Goal: Complete application form: Complete application form

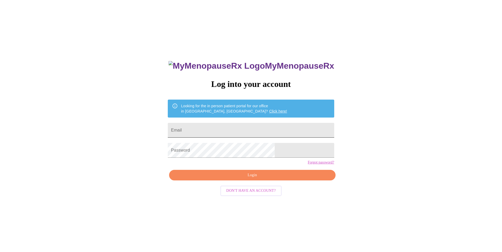
click at [232, 131] on input "Email" at bounding box center [251, 130] width 166 height 15
type input "[EMAIL_ADDRESS][DOMAIN_NAME]"
click at [252, 179] on span "Login" at bounding box center [252, 175] width 154 height 7
click at [254, 179] on span "Login" at bounding box center [252, 175] width 154 height 7
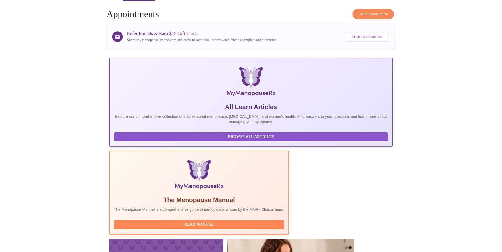
scroll to position [26, 0]
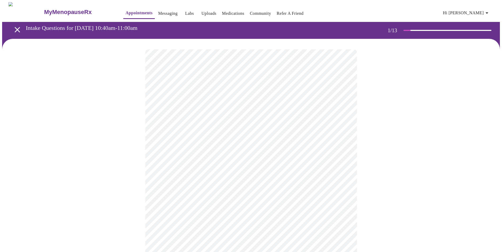
click at [261, 120] on body "MyMenopauseRx Appointments Messaging Labs Uploads Medications Community Refer a…" at bounding box center [251, 245] width 498 height 487
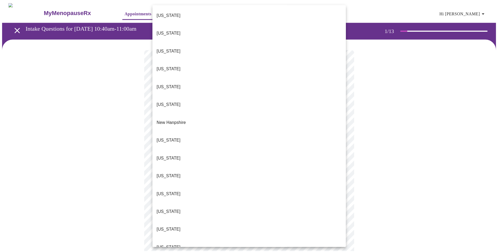
scroll to position [397, 0]
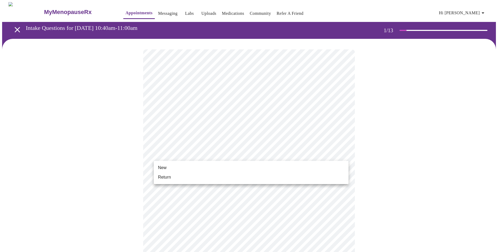
click at [215, 153] on body "MyMenopauseRx Appointments Messaging Labs Uploads Medications Community Refer a…" at bounding box center [251, 244] width 498 height 484
click at [164, 177] on span "Return" at bounding box center [164, 177] width 13 height 6
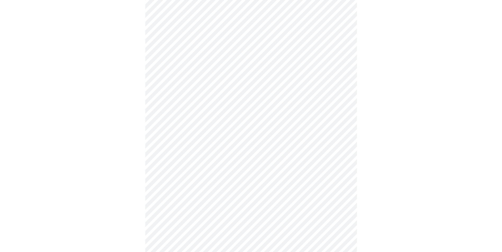
scroll to position [185, 0]
click at [197, 224] on body "MyMenopauseRx Appointments Messaging Labs Uploads Medications Community Refer a…" at bounding box center [251, 55] width 498 height 476
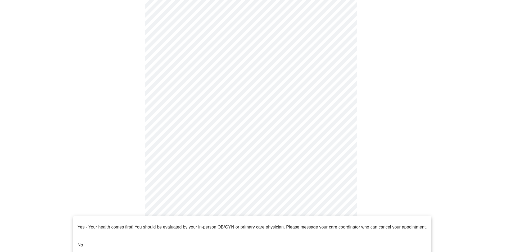
click at [123, 237] on li "No" at bounding box center [252, 246] width 358 height 18
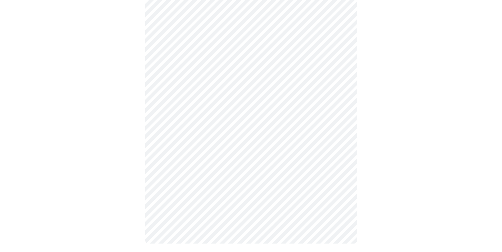
scroll to position [0, 0]
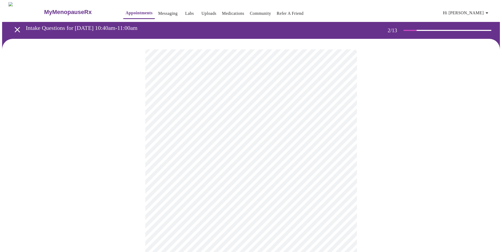
click at [232, 107] on body "MyMenopauseRx Appointments Messaging Labs Uploads Medications Community Refer a…" at bounding box center [251, 161] width 498 height 318
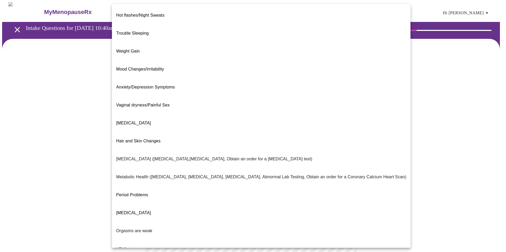
click at [157, 67] on span "Mood Changes/Irritability" at bounding box center [140, 69] width 48 height 4
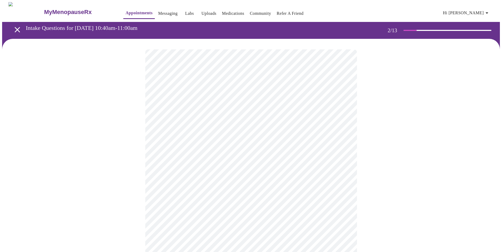
click at [191, 163] on body "MyMenopauseRx Appointments Messaging Labs Uploads Medications Community Refer a…" at bounding box center [251, 159] width 498 height 315
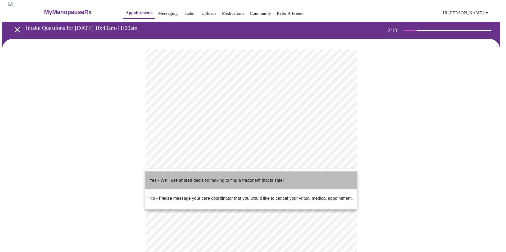
click at [189, 178] on p "Yes - We'll use shared decision making to find a treatment that is safe!" at bounding box center [217, 181] width 134 height 6
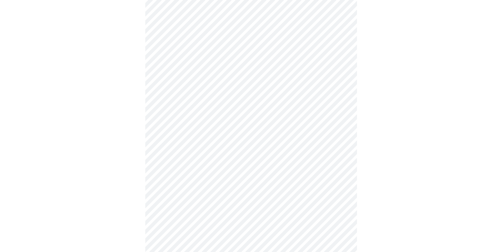
scroll to position [265, 0]
click at [226, 184] on body "MyMenopauseRx Appointments Messaging Labs Uploads Medications Community Refer a…" at bounding box center [251, 94] width 498 height 715
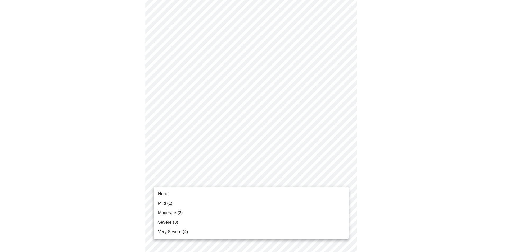
click at [171, 194] on li "None" at bounding box center [251, 194] width 195 height 10
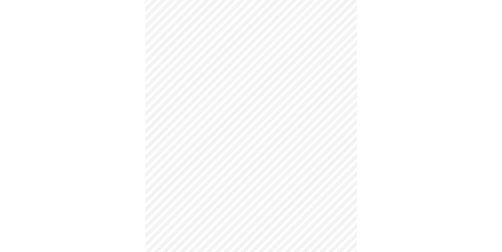
scroll to position [318, 0]
click at [244, 174] on body "MyMenopauseRx Appointments Messaging Labs Uploads Medications Community Refer a…" at bounding box center [251, 33] width 498 height 697
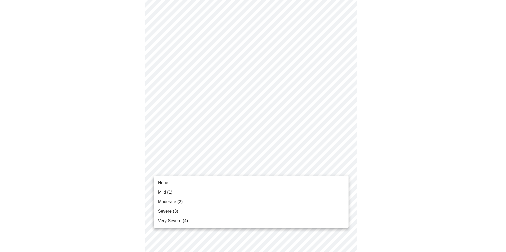
click at [176, 182] on li "None" at bounding box center [251, 183] width 195 height 10
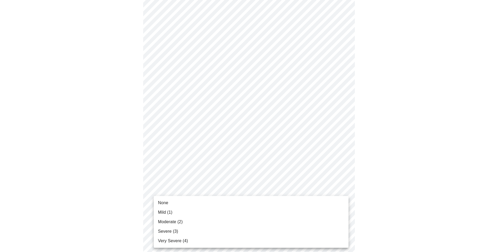
click at [210, 208] on body "MyMenopauseRx Appointments Messaging Labs Uploads Medications Community Refer a…" at bounding box center [251, 29] width 498 height 689
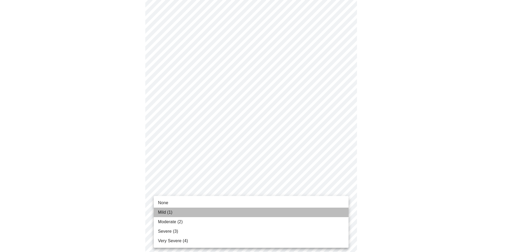
click at [172, 214] on span "Mild (1)" at bounding box center [165, 213] width 15 height 6
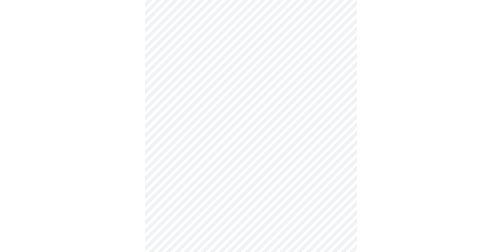
scroll to position [397, 0]
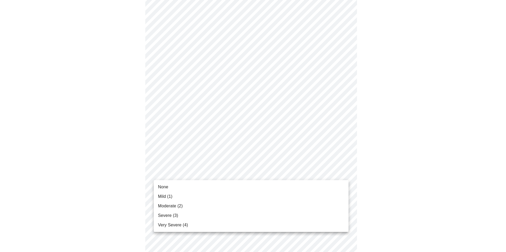
click at [176, 188] on li "None" at bounding box center [251, 188] width 195 height 10
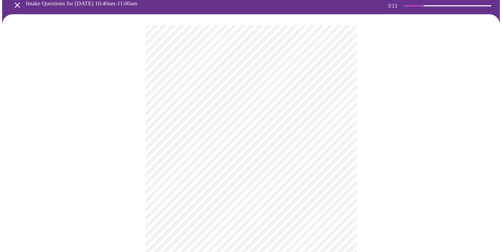
scroll to position [0, 0]
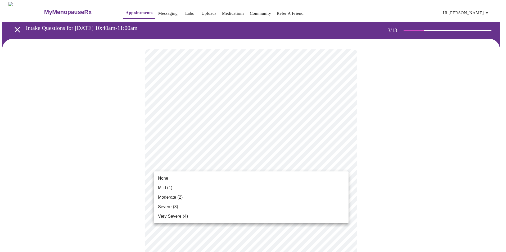
click at [175, 178] on li "None" at bounding box center [251, 179] width 195 height 10
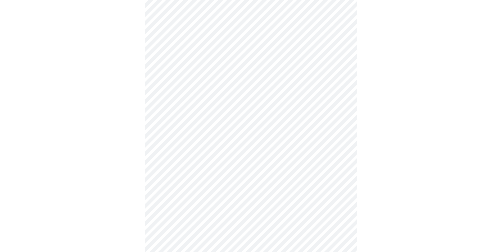
scroll to position [309, 0]
click at [168, 78] on body "MyMenopauseRx Appointments Messaging Labs Uploads Medications Community Refer a…" at bounding box center [251, 27] width 498 height 667
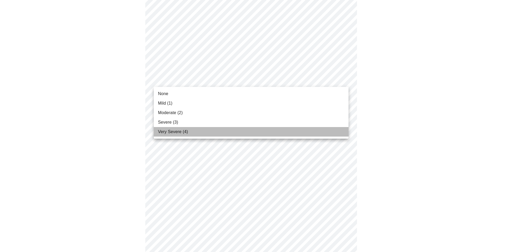
click at [168, 132] on span "Very Severe (4)" at bounding box center [173, 132] width 30 height 6
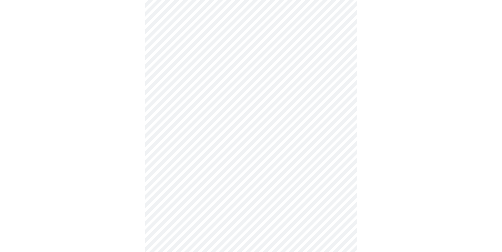
click at [179, 32] on body "MyMenopauseRx Appointments Messaging Labs Uploads Medications Community Refer a…" at bounding box center [251, 24] width 498 height 660
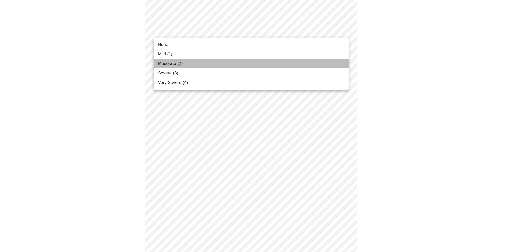
click at [170, 65] on span "Moderate (2)" at bounding box center [170, 64] width 25 height 6
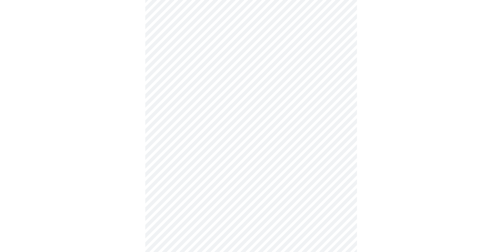
scroll to position [256, 0]
click at [176, 42] on body "MyMenopauseRx Appointments Messaging Labs Uploads Medications Community Refer a…" at bounding box center [253, 72] width 502 height 652
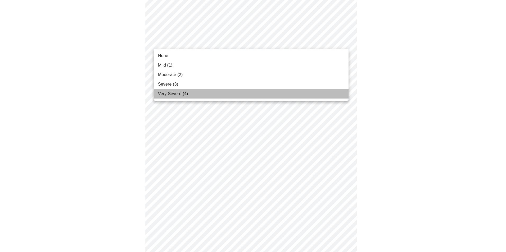
click at [175, 93] on span "Very Severe (4)" at bounding box center [173, 94] width 30 height 6
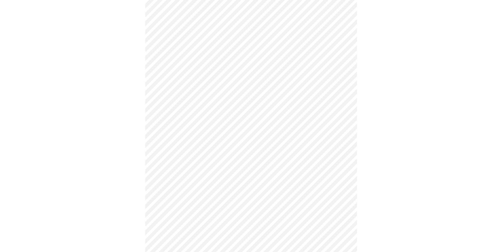
scroll to position [176, 0]
click at [172, 79] on body "MyMenopauseRx Appointments Messaging Labs Uploads Medications Community Refer a…" at bounding box center [251, 148] width 498 height 645
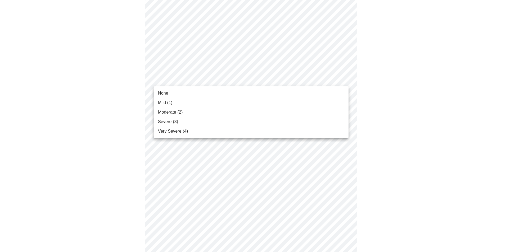
click at [169, 118] on li "Severe (3)" at bounding box center [251, 122] width 195 height 10
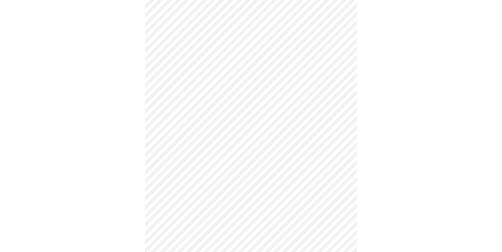
scroll to position [123, 0]
click at [189, 85] on body "MyMenopauseRx Appointments Messaging Labs Uploads Medications Community Refer a…" at bounding box center [251, 197] width 498 height 637
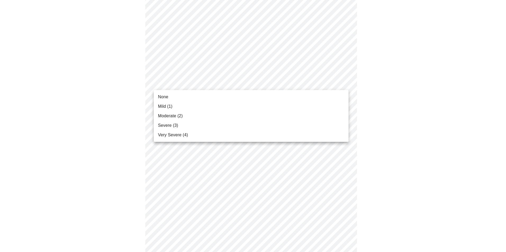
click at [166, 97] on span "None" at bounding box center [163, 97] width 10 height 6
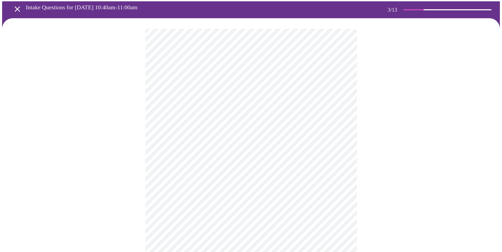
scroll to position [17, 0]
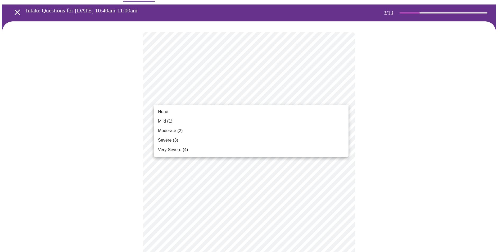
click at [171, 130] on span "Moderate (2)" at bounding box center [170, 131] width 25 height 6
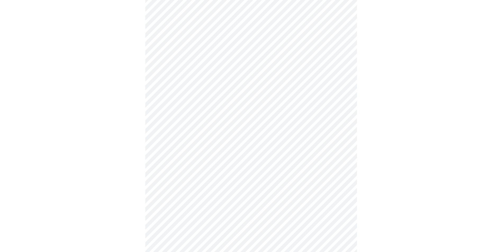
scroll to position [132, 0]
click at [215, 169] on body "MyMenopauseRx Appointments Messaging Labs Uploads Medications Community Refer a…" at bounding box center [253, 120] width 502 height 501
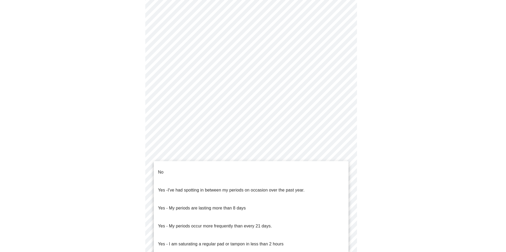
click at [180, 172] on li "No" at bounding box center [251, 173] width 195 height 18
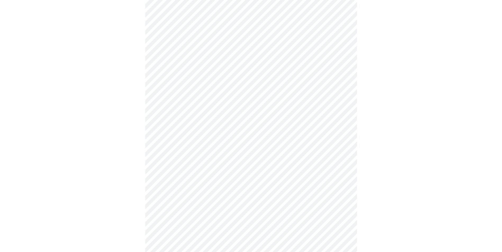
scroll to position [159, 0]
click at [181, 180] on body "MyMenopauseRx Appointments Messaging Labs Uploads Medications Community Refer a…" at bounding box center [251, 92] width 498 height 498
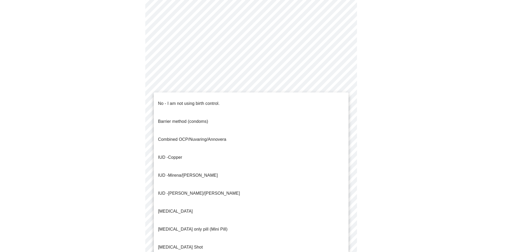
click at [179, 173] on span "Mirena/[PERSON_NAME]" at bounding box center [193, 175] width 50 height 4
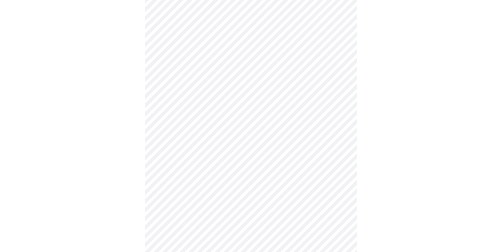
scroll to position [185, 0]
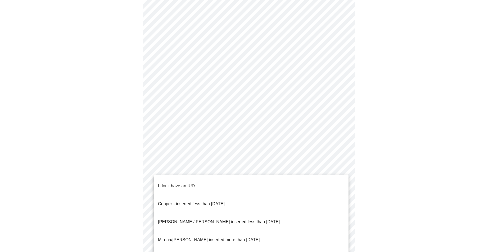
click at [205, 193] on body "MyMenopauseRx Appointments Messaging Labs Uploads Medications Community Refer a…" at bounding box center [251, 64] width 498 height 495
click at [206, 219] on p "[PERSON_NAME]/[PERSON_NAME] inserted less than [DATE]." at bounding box center [219, 222] width 123 height 6
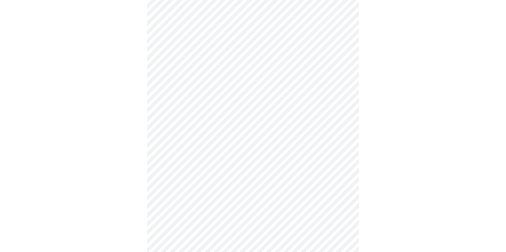
scroll to position [238, 0]
click at [199, 183] on body "MyMenopauseRx Appointments Messaging Labs Uploads Medications Community Refer a…" at bounding box center [253, 9] width 502 height 491
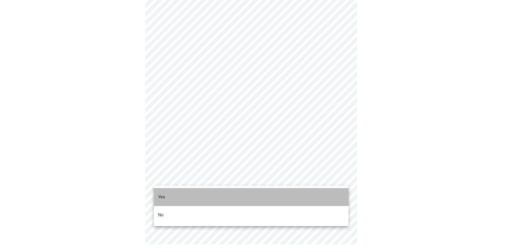
click at [179, 195] on li "Yes" at bounding box center [251, 197] width 195 height 18
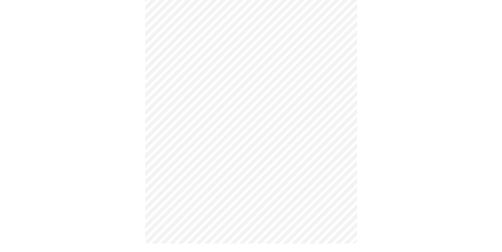
scroll to position [0, 0]
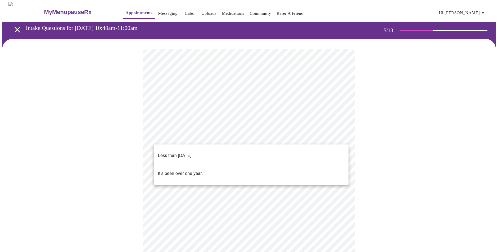
click at [191, 138] on body "MyMenopauseRx Appointments Messaging Labs Uploads Medications Community Refer a…" at bounding box center [251, 186] width 498 height 368
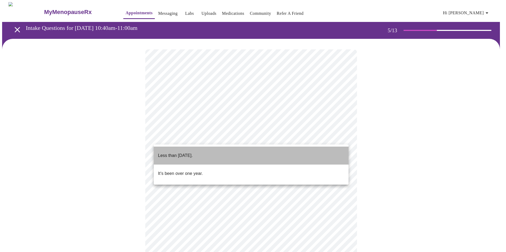
click at [187, 153] on p "Less than [DATE]." at bounding box center [175, 156] width 35 height 6
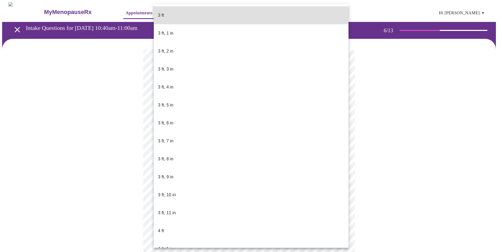
click at [183, 151] on body "MyMenopauseRx Appointments Messaging Labs Uploads Medications Community Refer a…" at bounding box center [251, 143] width 498 height 283
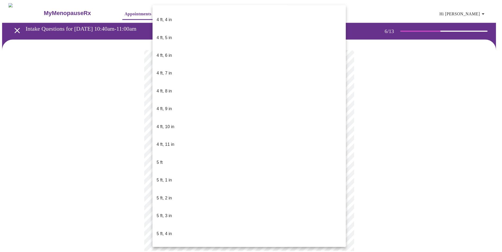
scroll to position [291, 0]
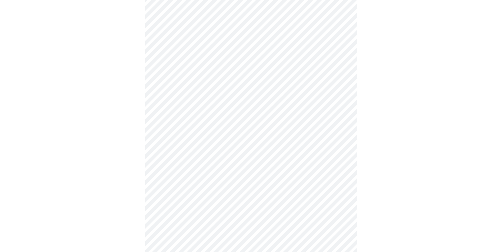
scroll to position [1244, 0]
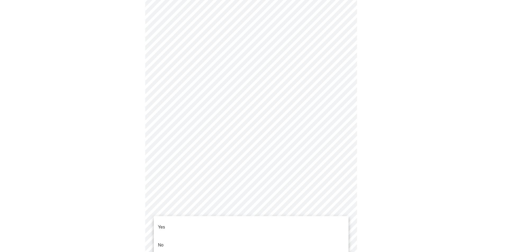
click at [175, 237] on li "No" at bounding box center [251, 246] width 195 height 18
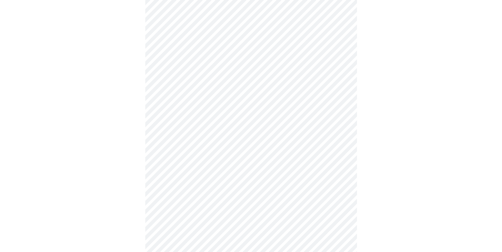
scroll to position [371, 0]
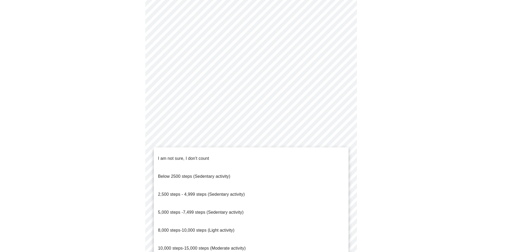
click at [207, 210] on span "5,000 steps -7,499 steps (Sedentary activity)" at bounding box center [200, 212] width 85 height 4
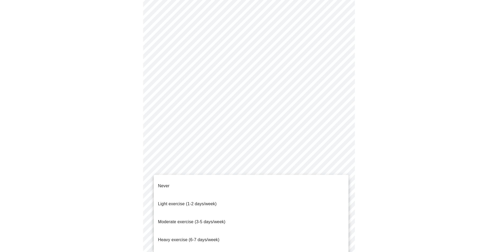
click at [193, 220] on span "Moderate exercise (3-5 days/week)" at bounding box center [191, 222] width 67 height 4
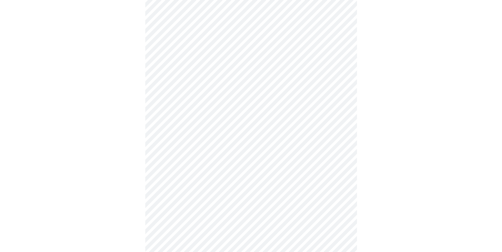
scroll to position [397, 0]
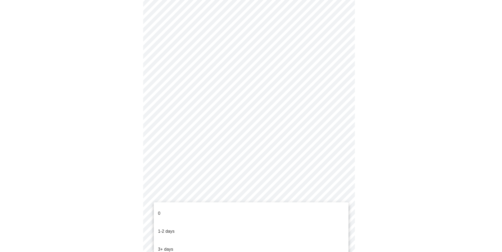
click at [174, 223] on li "1-2 days" at bounding box center [251, 232] width 195 height 18
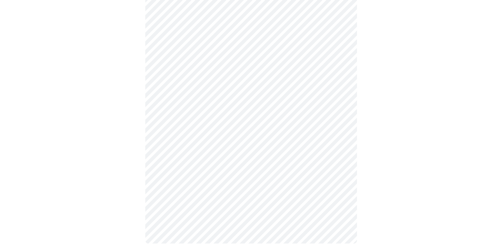
scroll to position [135, 0]
